Goal: Information Seeking & Learning: Learn about a topic

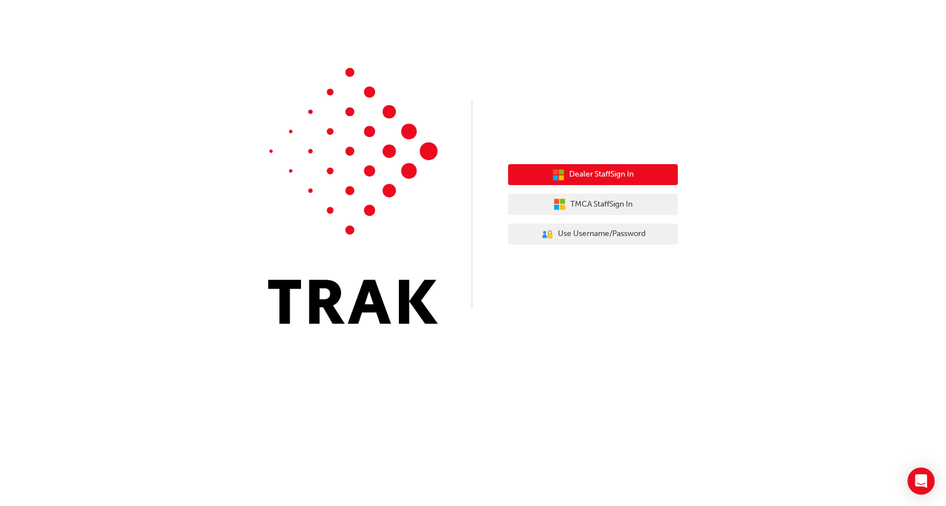
click at [589, 176] on span "Dealer Staff Sign In" at bounding box center [601, 174] width 64 height 13
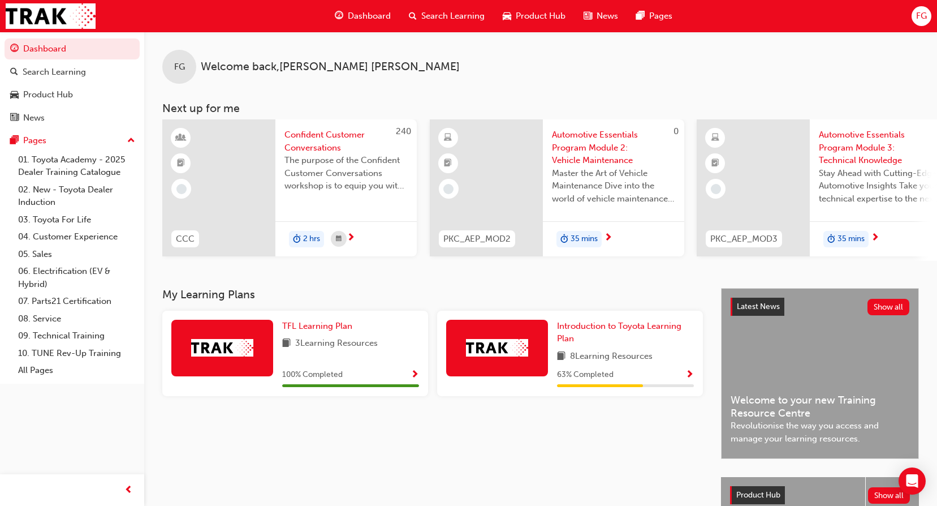
click at [432, 12] on span "Search Learning" at bounding box center [452, 16] width 63 height 13
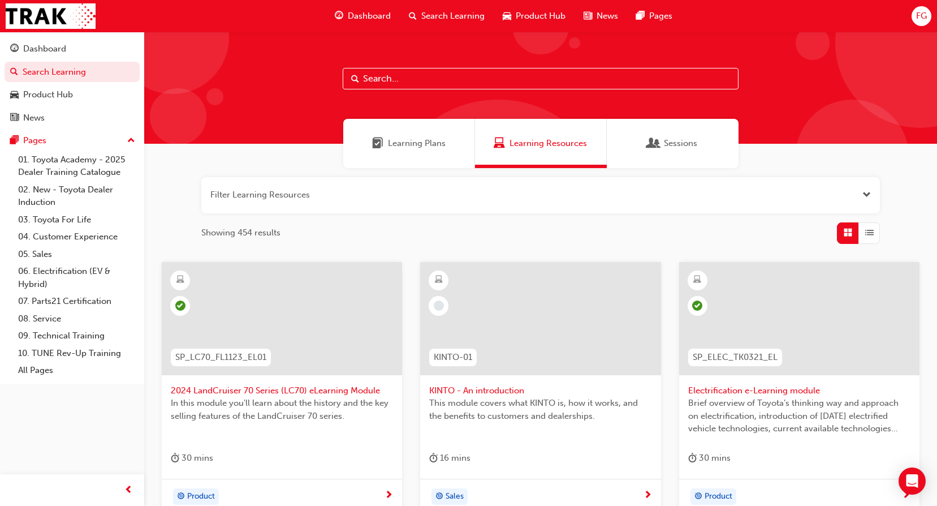
click at [396, 141] on span "Learning Plans" at bounding box center [417, 143] width 58 height 13
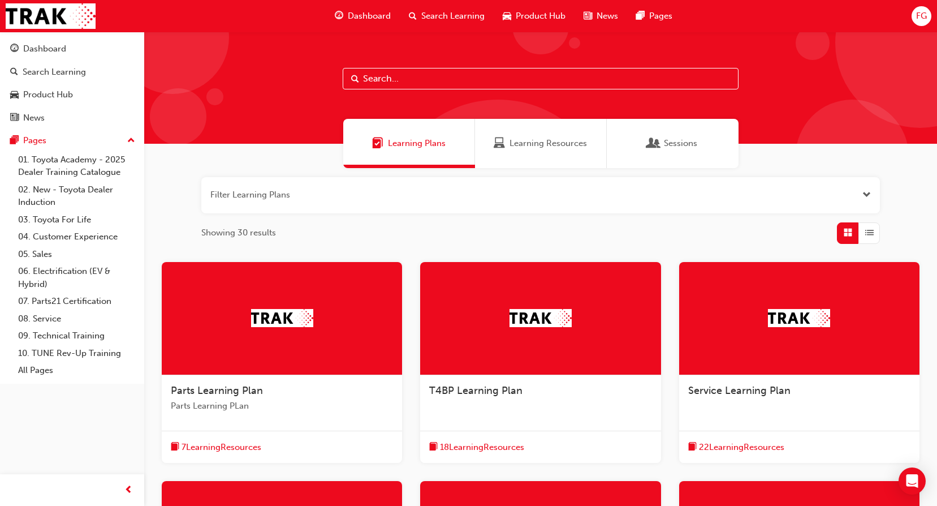
click at [564, 147] on span "Learning Resources" at bounding box center [548, 143] width 77 height 13
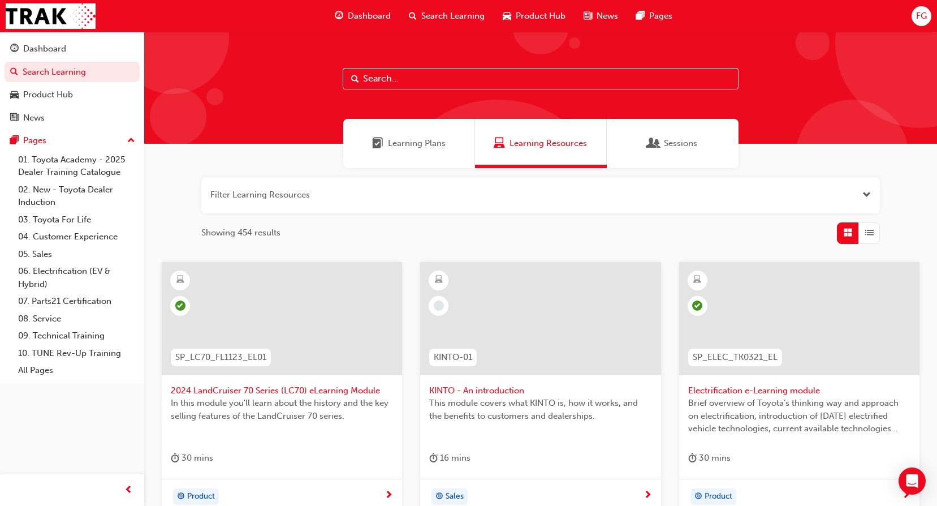
click at [399, 147] on span "Learning Plans" at bounding box center [417, 143] width 58 height 13
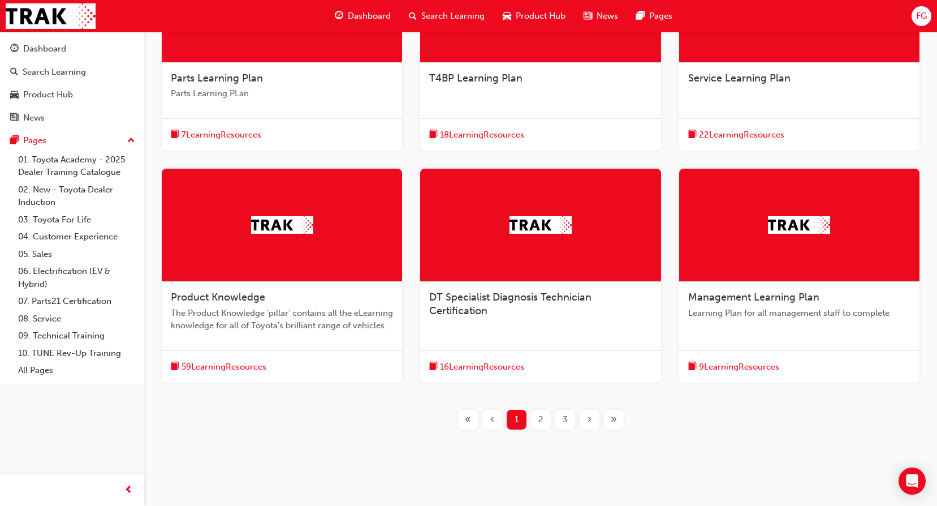
scroll to position [284, 0]
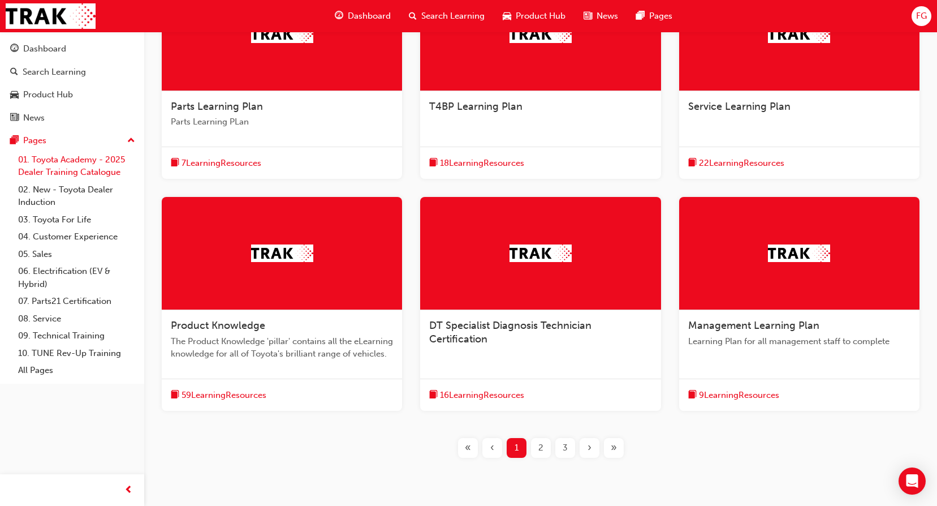
click at [70, 165] on link "01. Toyota Academy - 2025 Dealer Training Catalogue" at bounding box center [77, 166] width 126 height 30
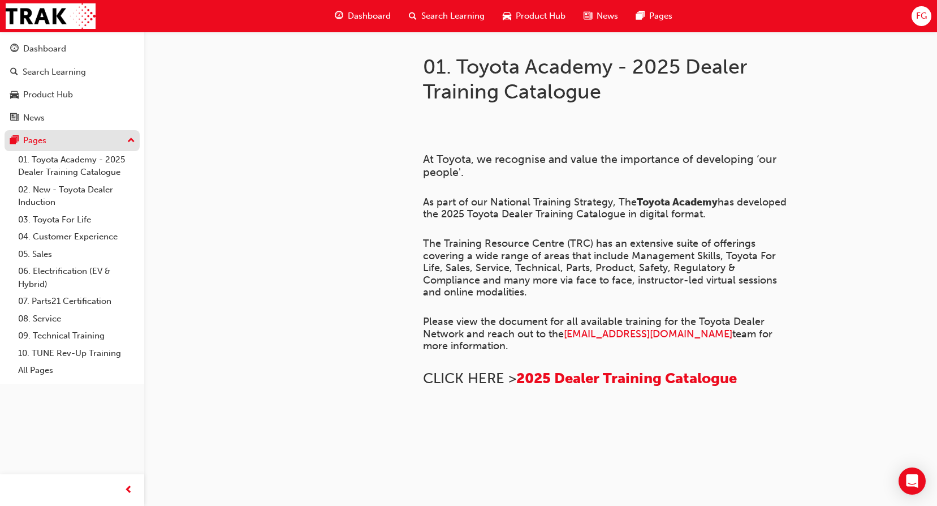
click at [38, 140] on div "Pages" at bounding box center [34, 140] width 23 height 13
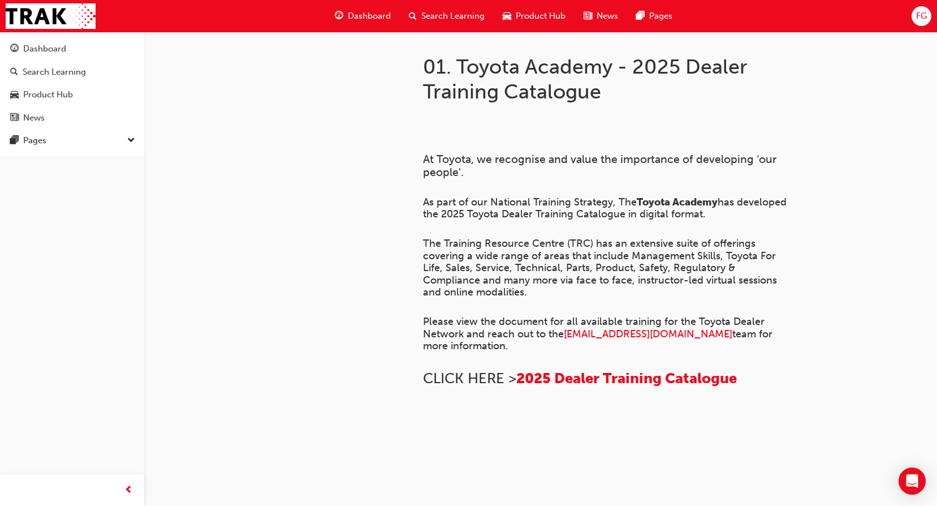
click at [372, 19] on span "Dashboard" at bounding box center [369, 16] width 43 height 13
